Goal: Task Accomplishment & Management: Use online tool/utility

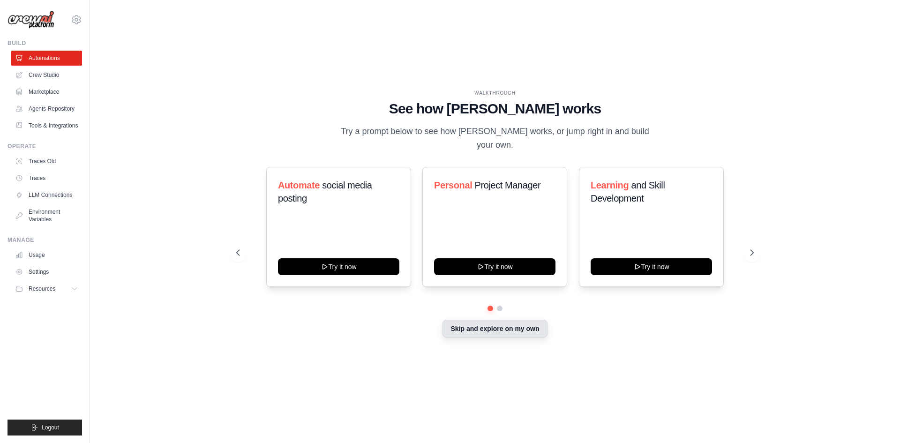
click at [473, 320] on button "Skip and explore on my own" at bounding box center [495, 329] width 105 height 18
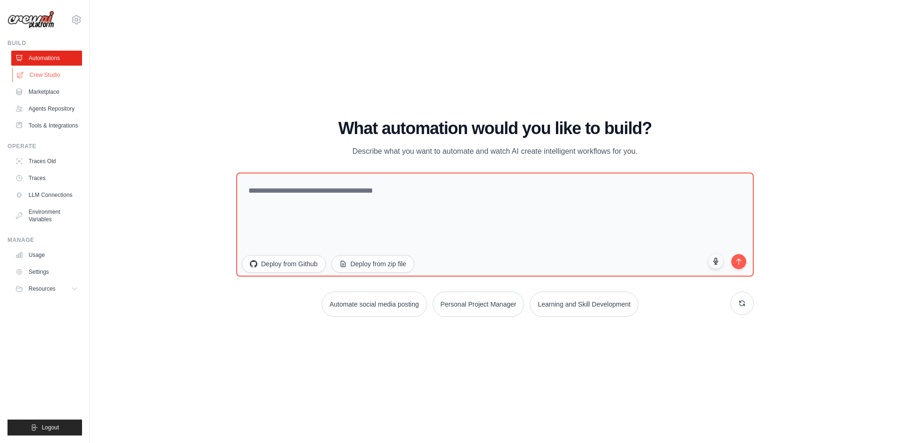
click at [42, 79] on link "Crew Studio" at bounding box center [47, 75] width 71 height 15
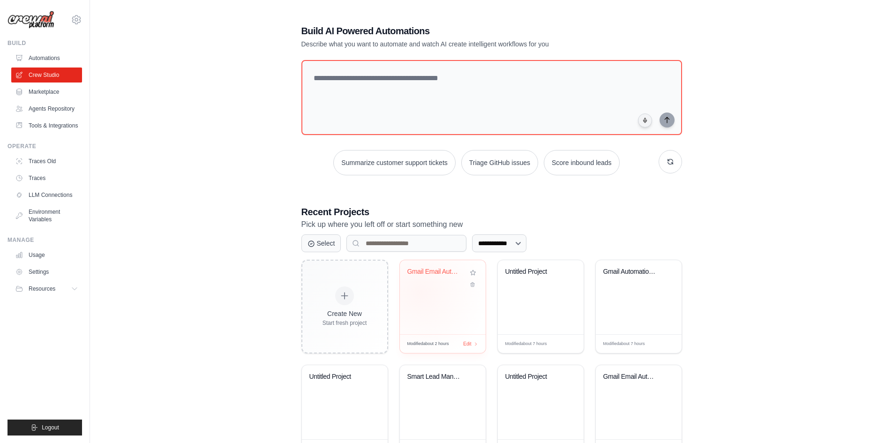
click at [423, 296] on div "Gmail Email Automation System" at bounding box center [443, 297] width 86 height 74
